Goal: Find specific page/section

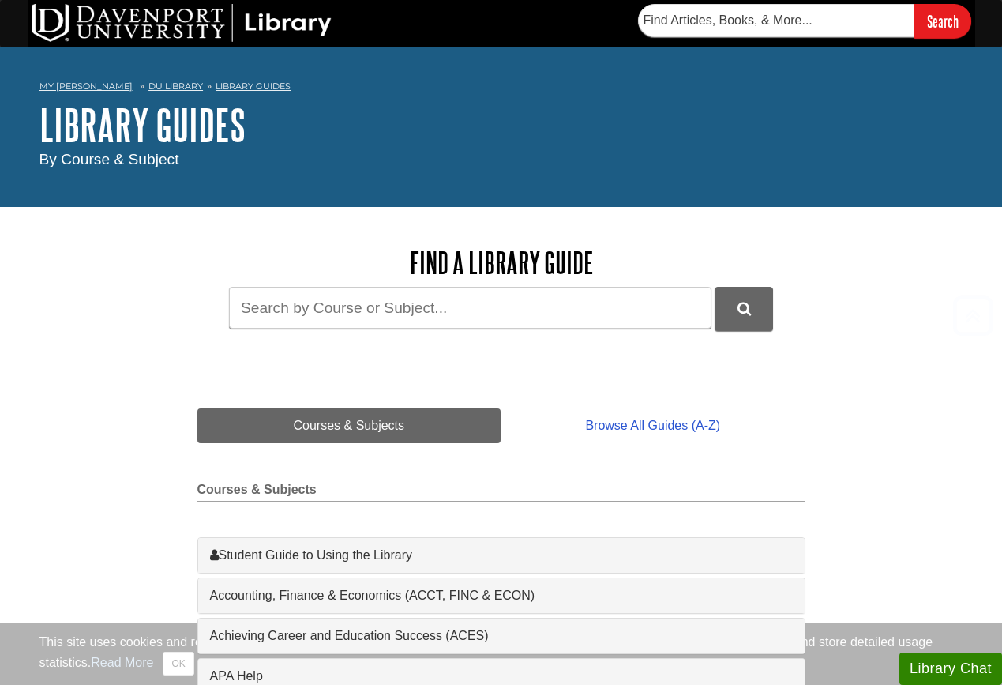
scroll to position [1215, 0]
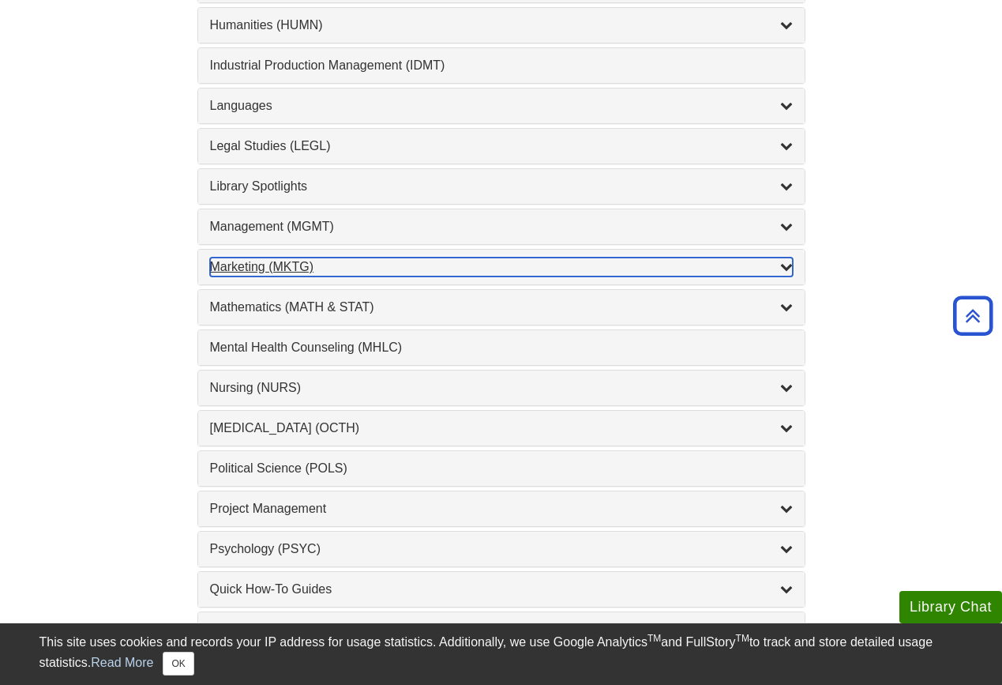
click at [790, 269] on icon "List of Subjects" at bounding box center [786, 266] width 13 height 13
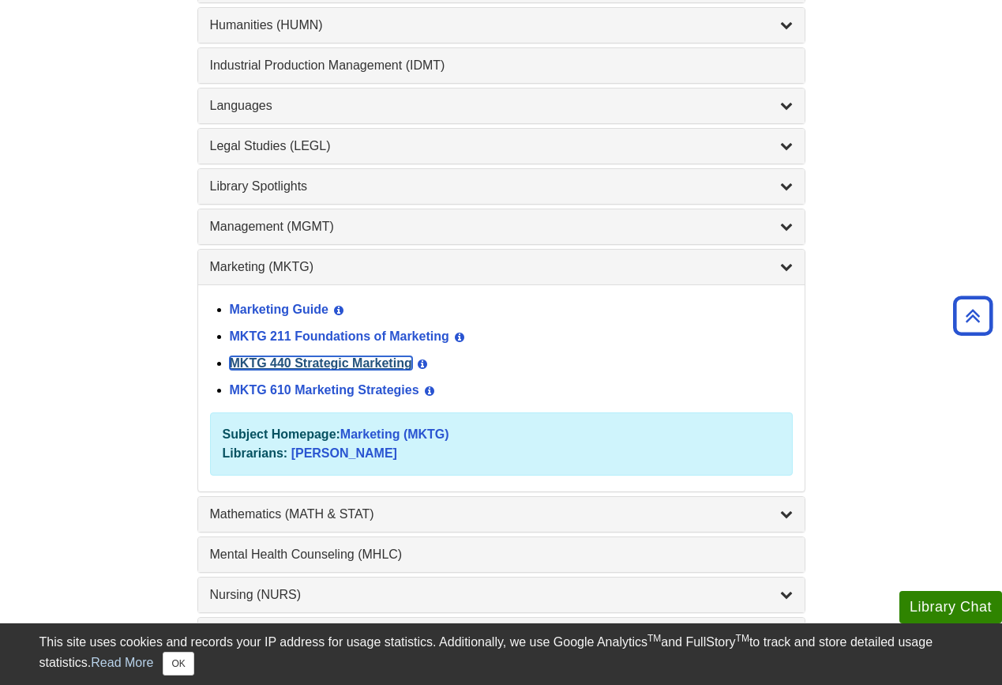
click at [347, 364] on link "MKTG 440 Strategic Marketing" at bounding box center [321, 362] width 182 height 13
click at [323, 391] on link "MKTG 610 Marketing Strategies" at bounding box center [325, 389] width 190 height 13
